Goal: Task Accomplishment & Management: Use online tool/utility

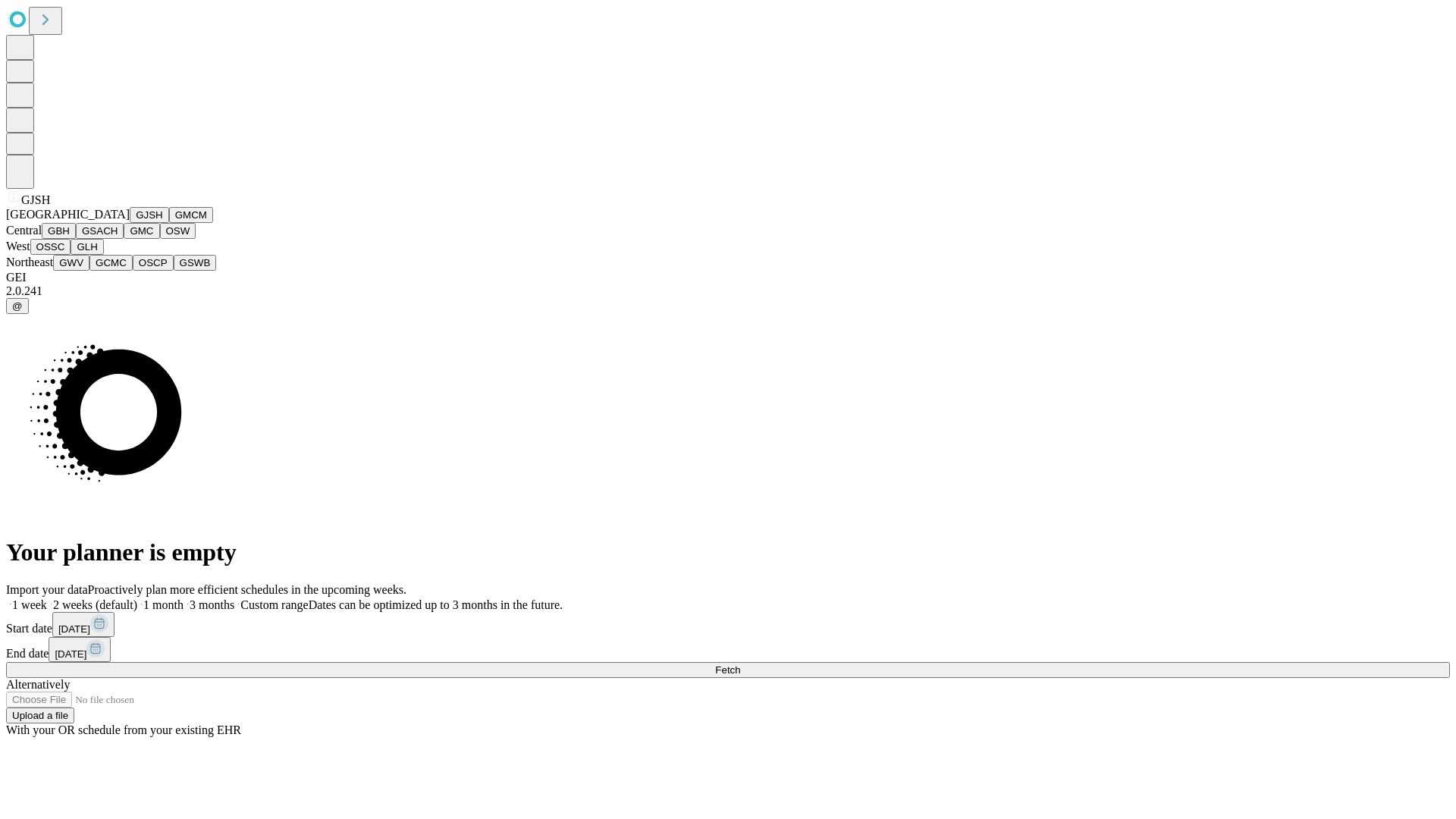
click at [130, 223] on button "GJSH" at bounding box center [150, 214] width 40 height 16
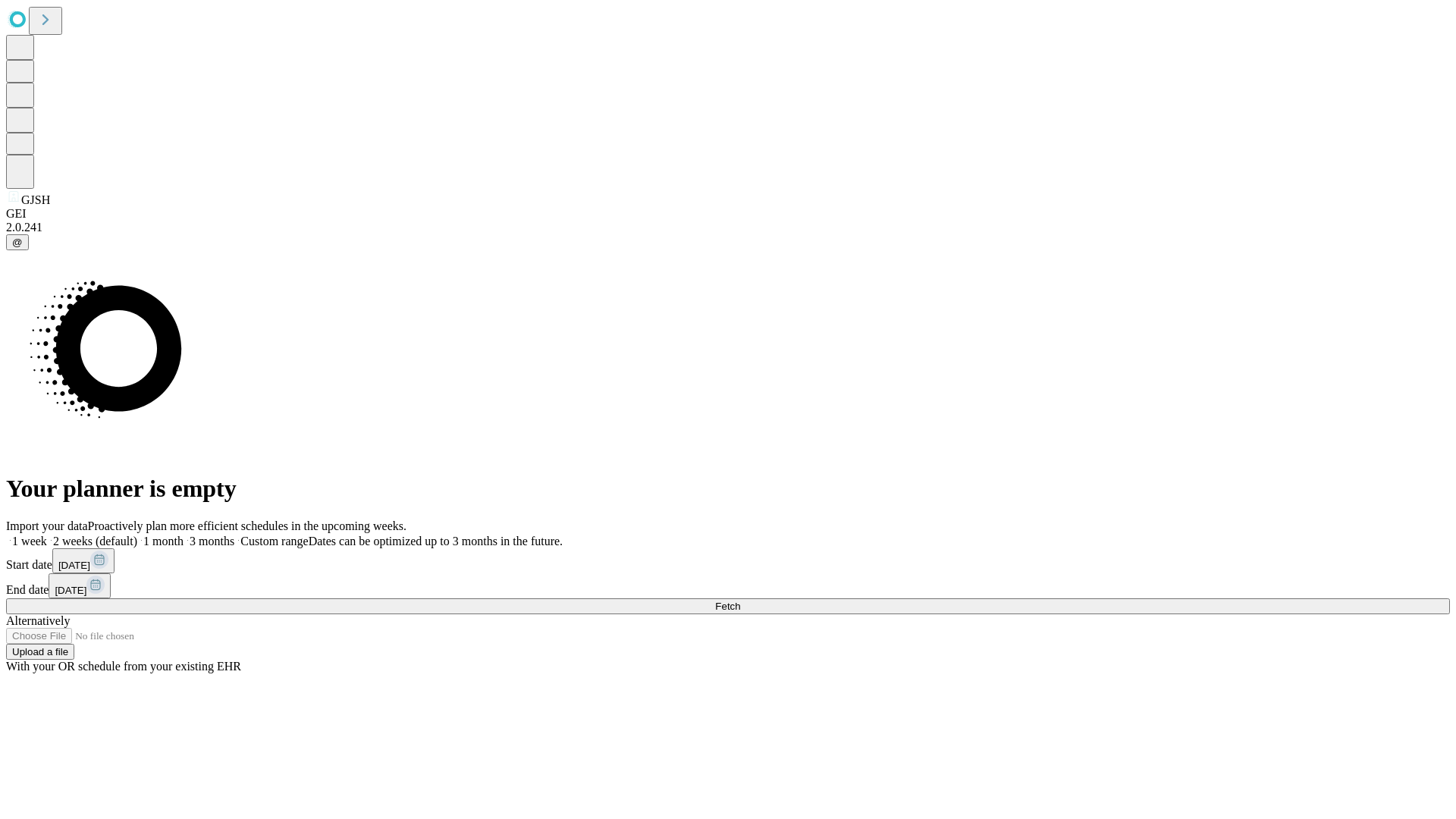
click at [137, 535] on label "2 weeks (default)" at bounding box center [92, 542] width 90 height 13
click at [740, 601] on span "Fetch" at bounding box center [727, 606] width 25 height 11
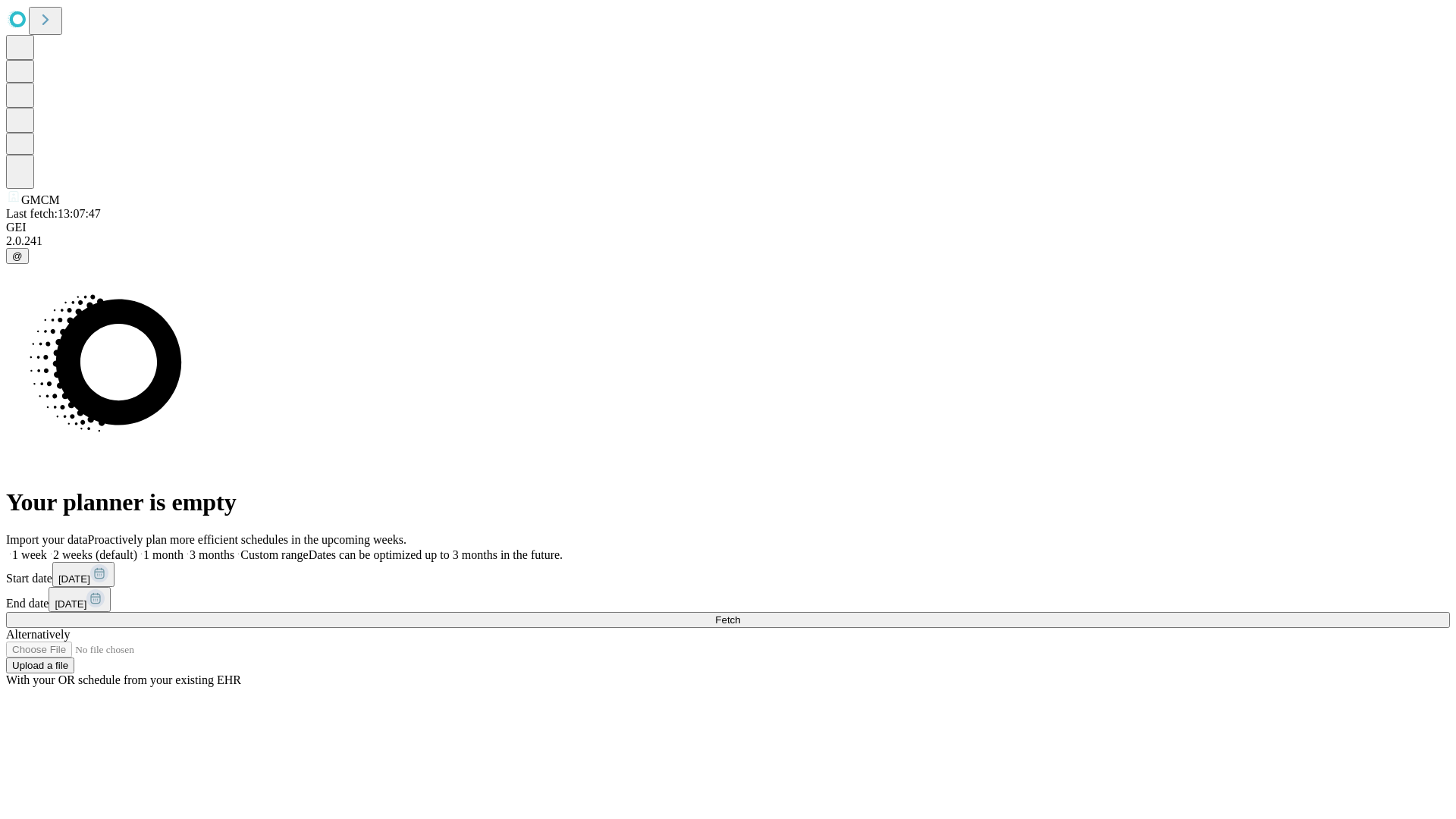
click at [137, 548] on label "2 weeks (default)" at bounding box center [92, 555] width 90 height 13
click at [740, 614] on span "Fetch" at bounding box center [727, 620] width 25 height 11
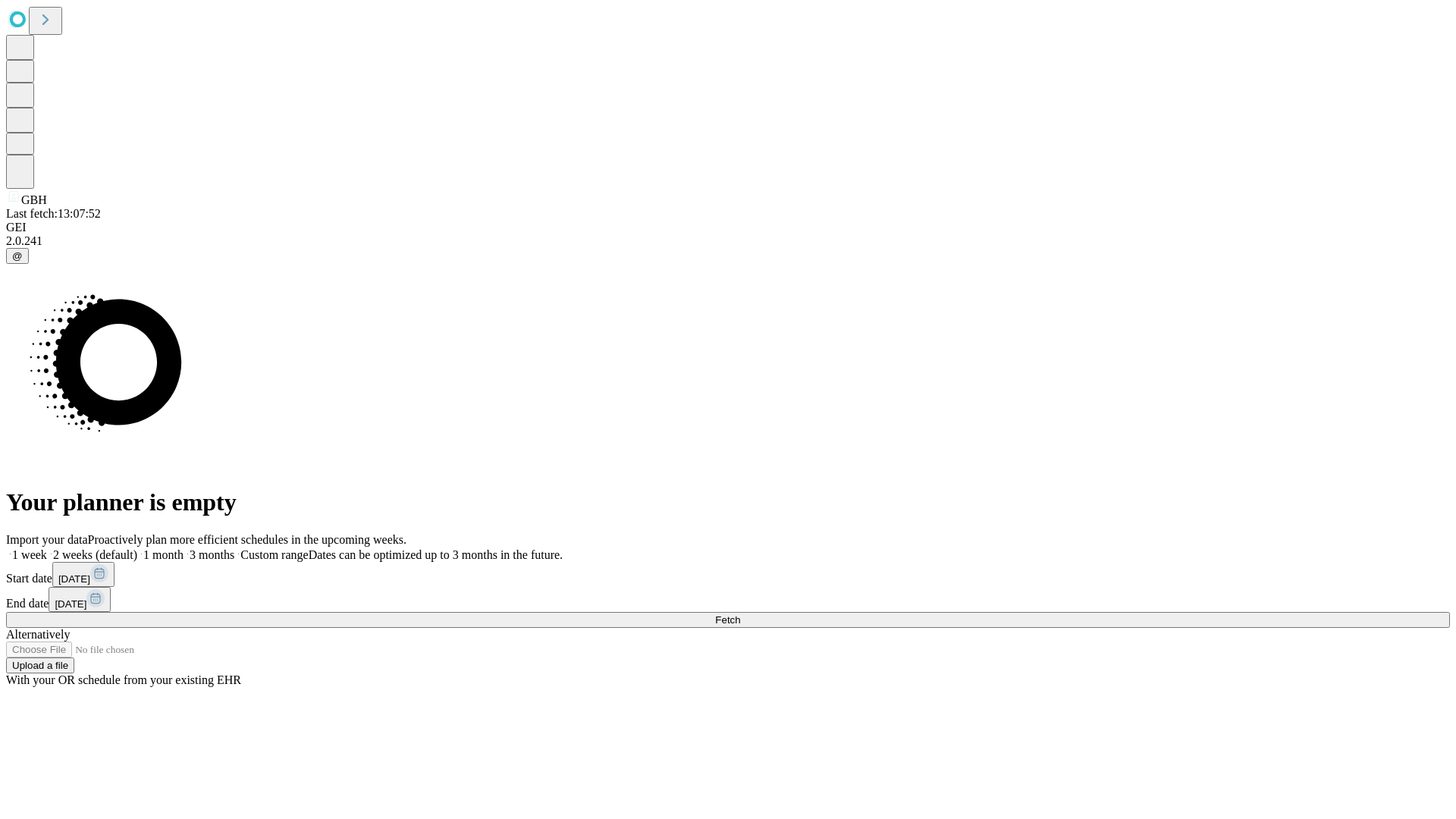
click at [137, 548] on label "2 weeks (default)" at bounding box center [92, 555] width 90 height 13
click at [740, 614] on span "Fetch" at bounding box center [727, 620] width 25 height 11
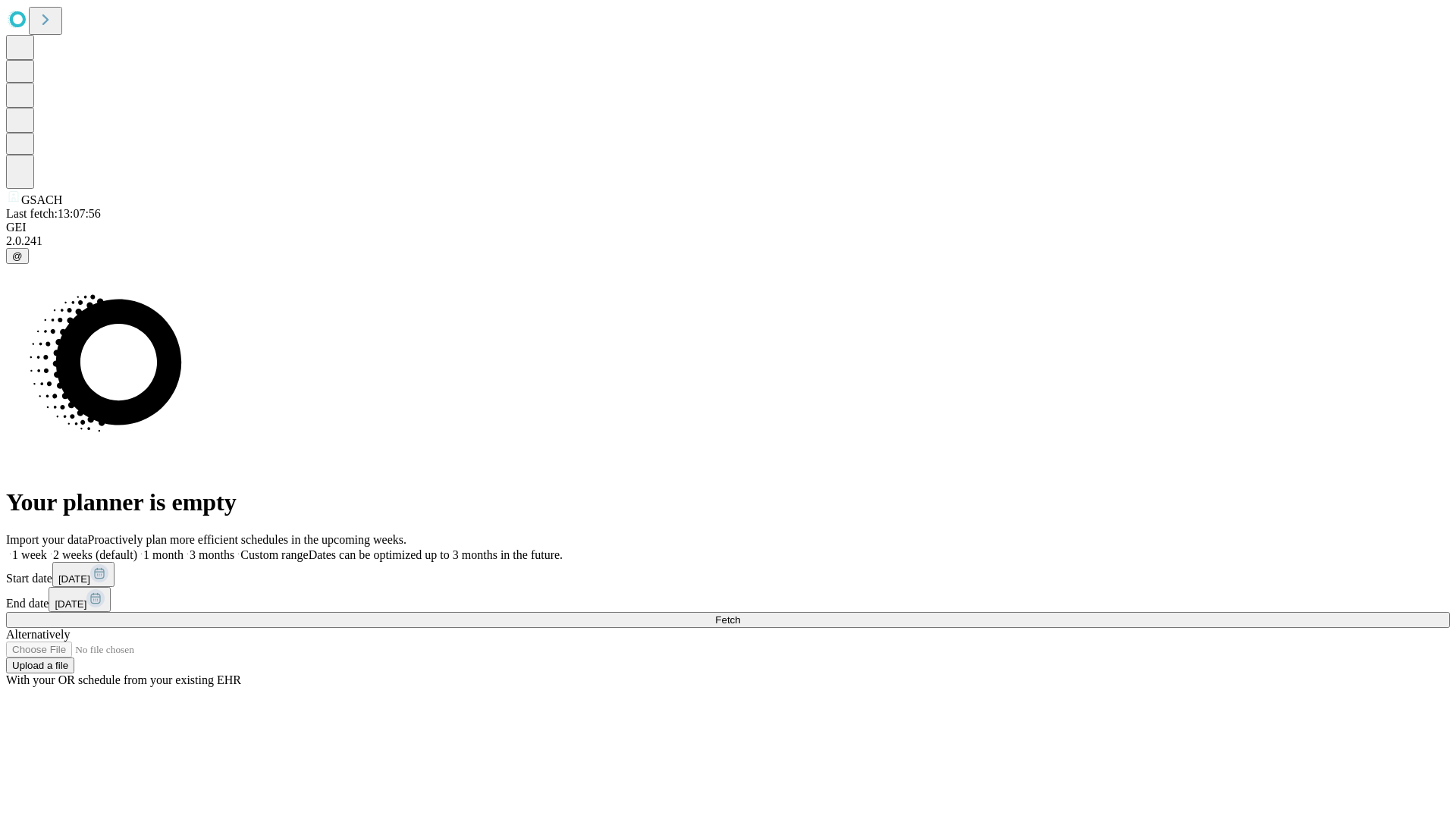
click at [137, 548] on label "2 weeks (default)" at bounding box center [92, 555] width 90 height 13
click at [740, 614] on span "Fetch" at bounding box center [727, 620] width 25 height 11
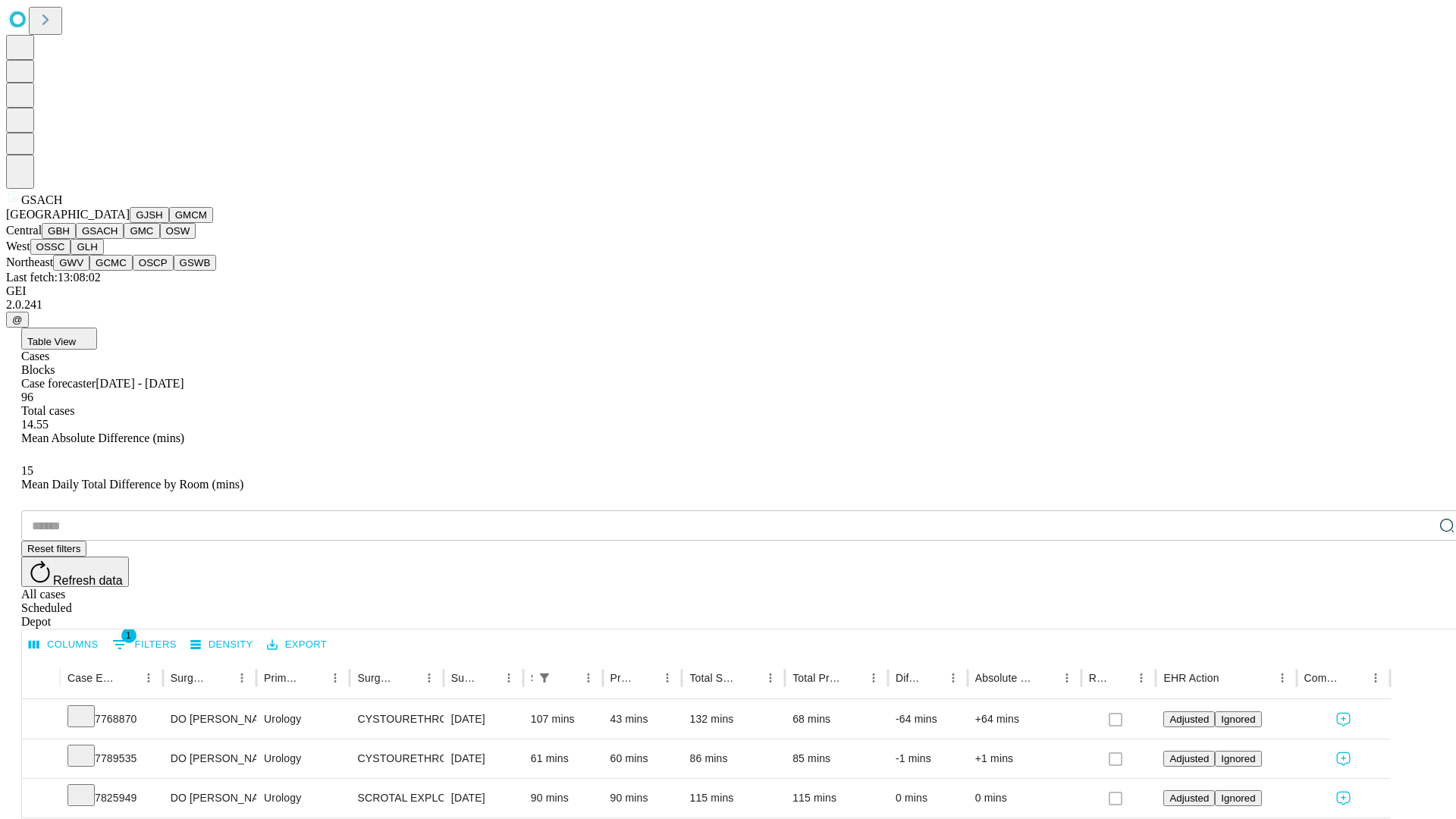
click at [123, 239] on button "GMC" at bounding box center [141, 230] width 36 height 16
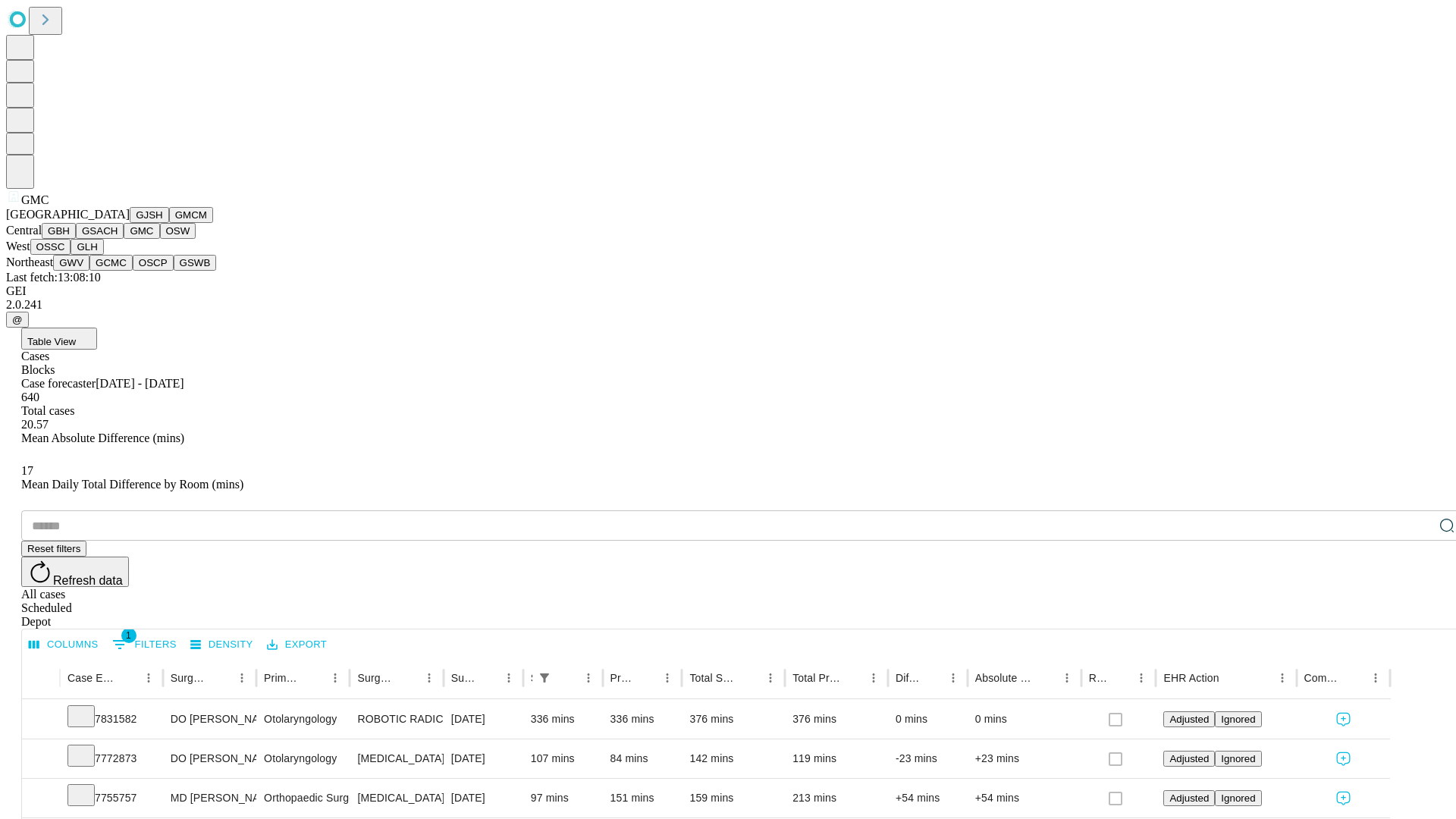
click at [160, 239] on button "OSW" at bounding box center [178, 230] width 37 height 16
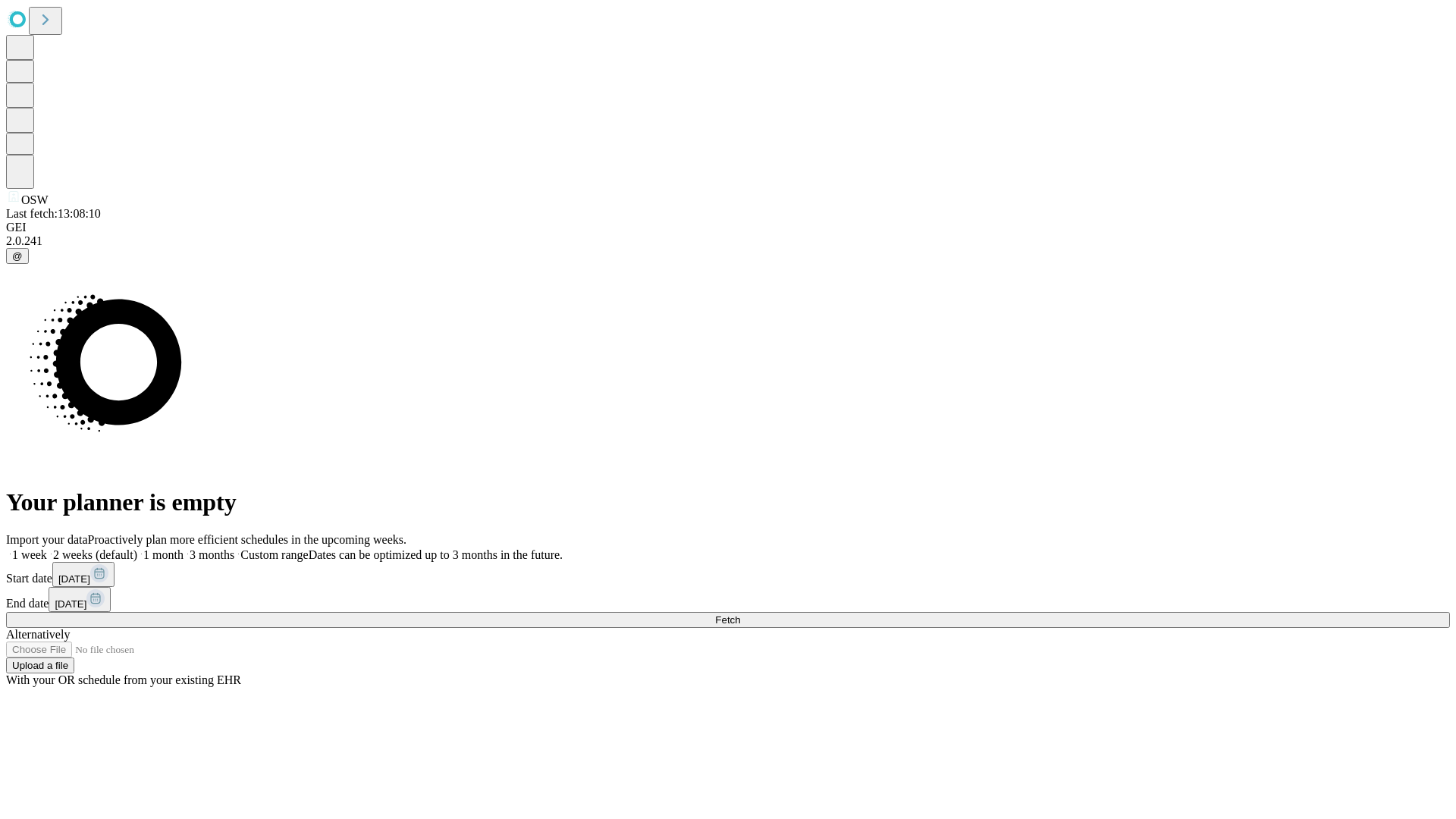
click at [137, 548] on label "2 weeks (default)" at bounding box center [92, 555] width 90 height 13
click at [740, 614] on span "Fetch" at bounding box center [727, 620] width 25 height 11
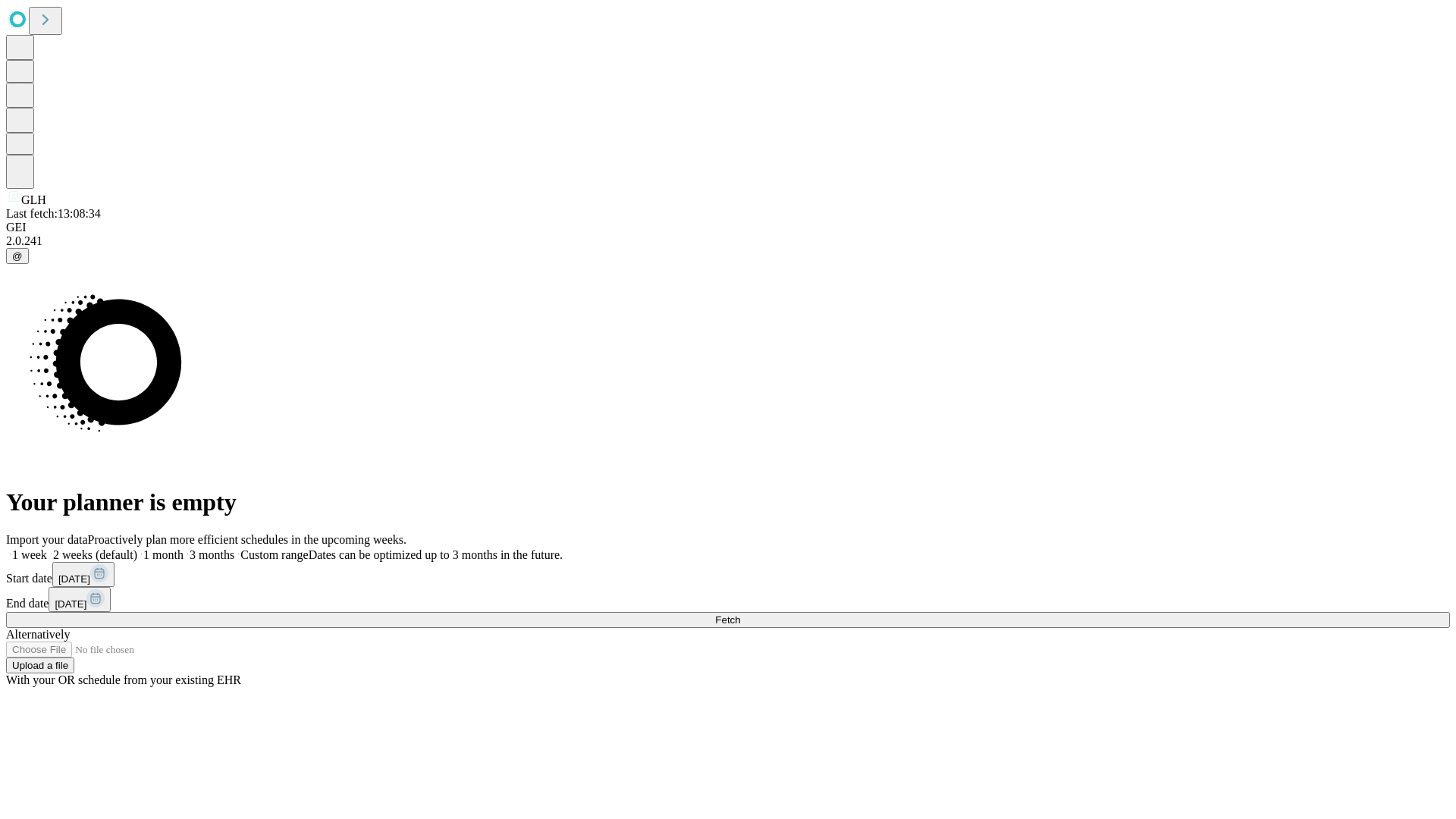
click at [137, 548] on label "2 weeks (default)" at bounding box center [92, 555] width 90 height 13
click at [740, 614] on span "Fetch" at bounding box center [727, 620] width 25 height 11
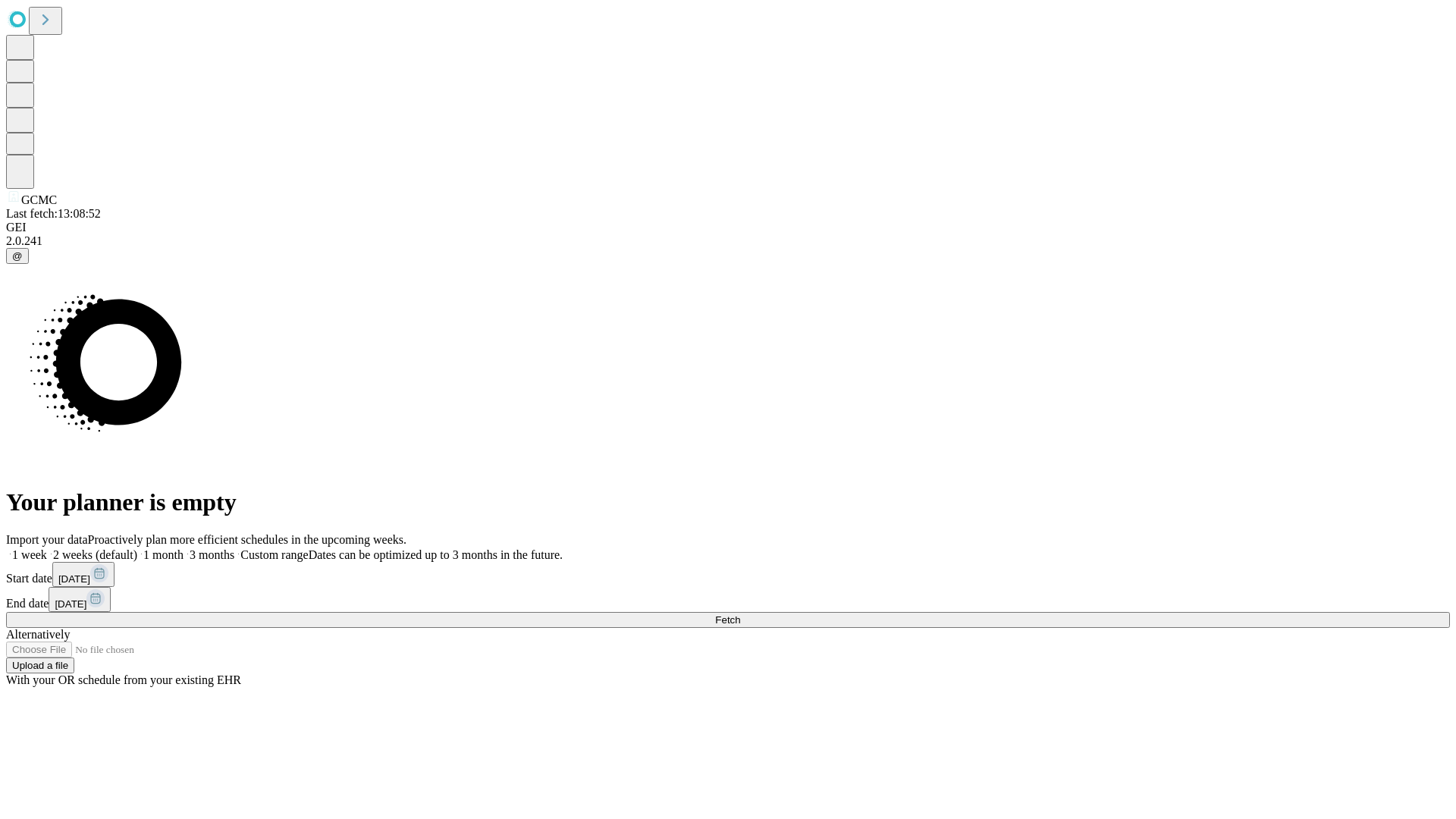
click at [137, 548] on label "2 weeks (default)" at bounding box center [92, 555] width 90 height 13
click at [740, 614] on span "Fetch" at bounding box center [727, 620] width 25 height 11
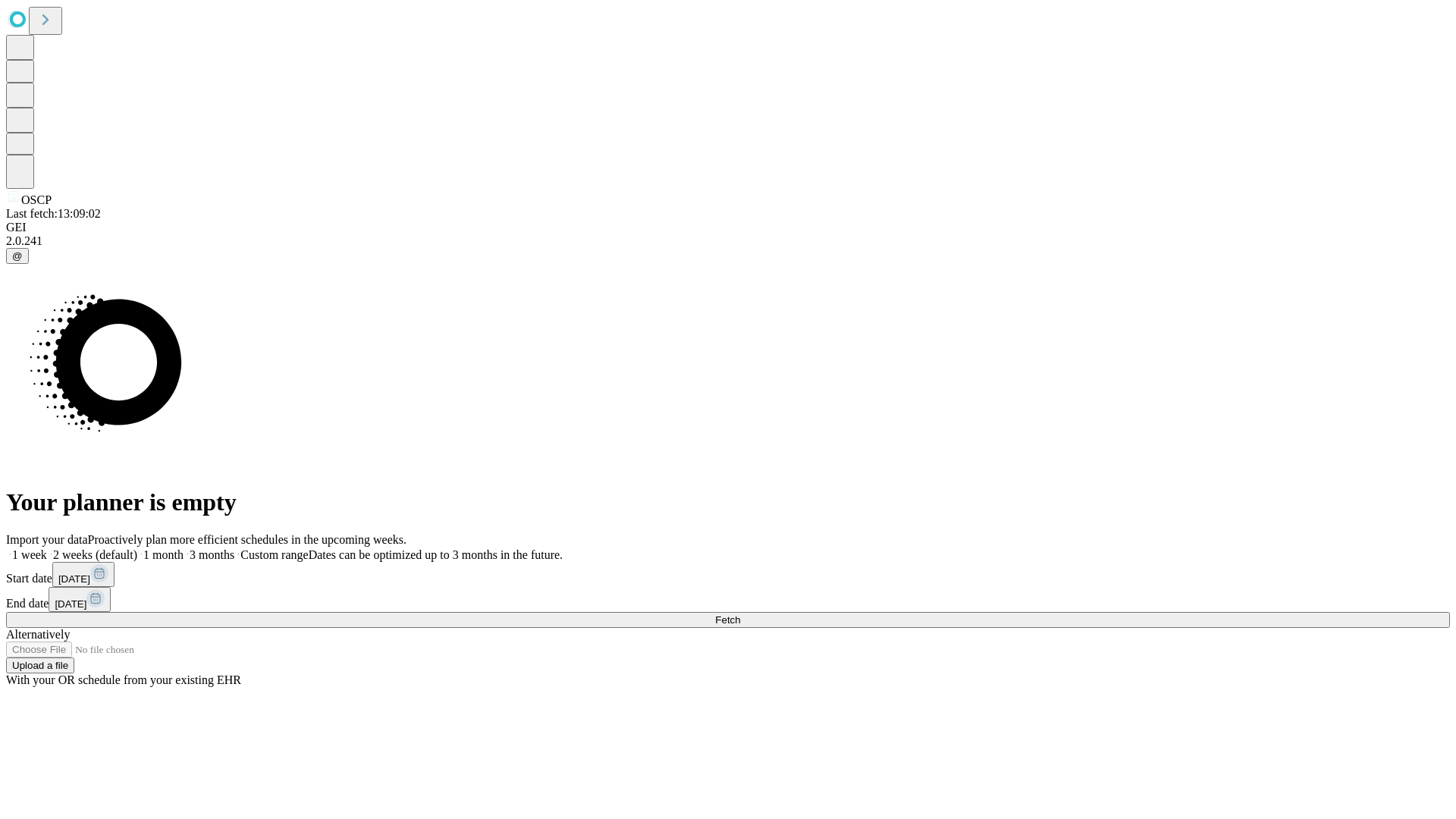
click at [740, 614] on span "Fetch" at bounding box center [727, 620] width 25 height 11
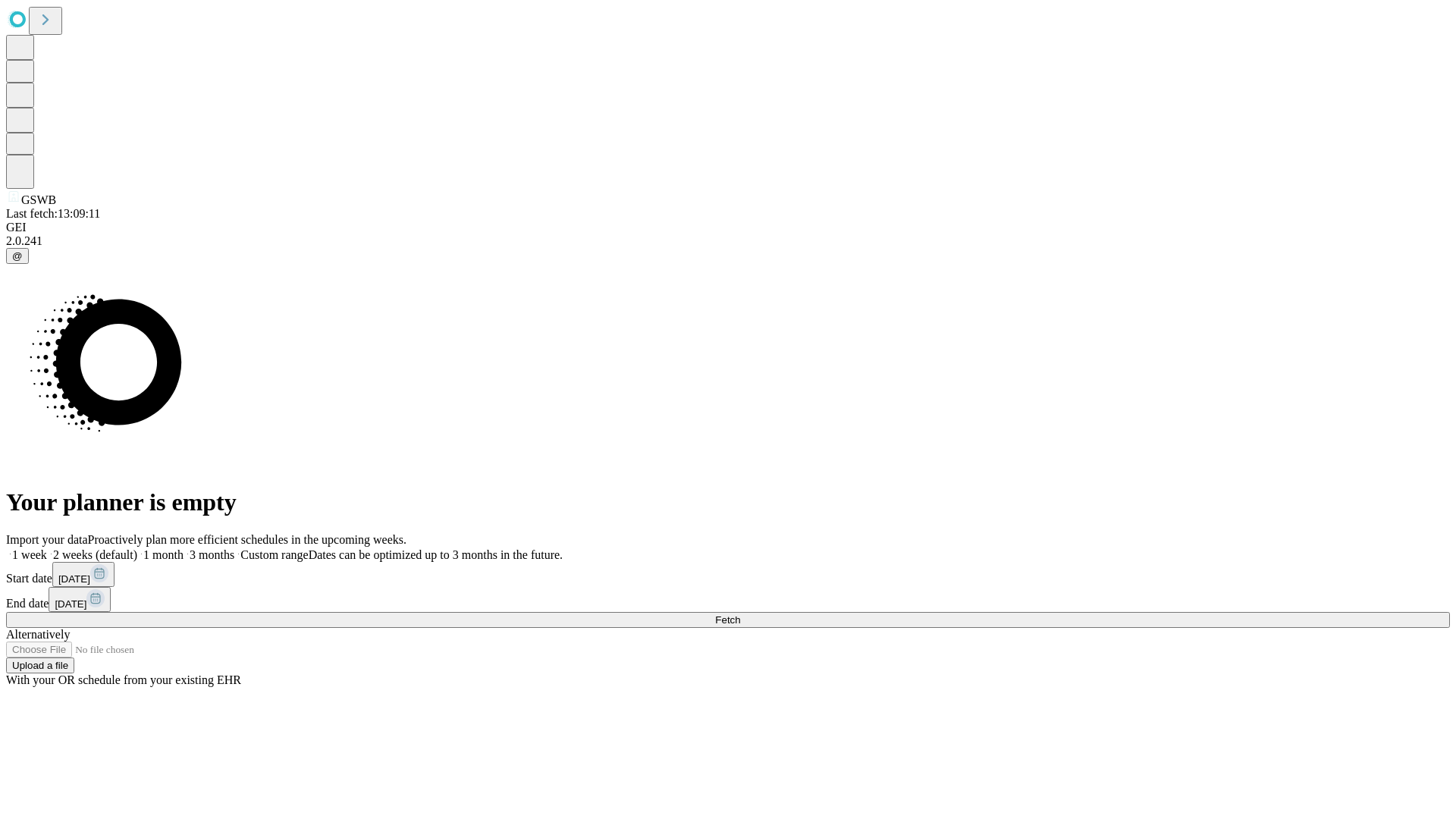
click at [137, 548] on label "2 weeks (default)" at bounding box center [92, 555] width 90 height 13
click at [740, 614] on span "Fetch" at bounding box center [727, 620] width 25 height 11
